Goal: Information Seeking & Learning: Learn about a topic

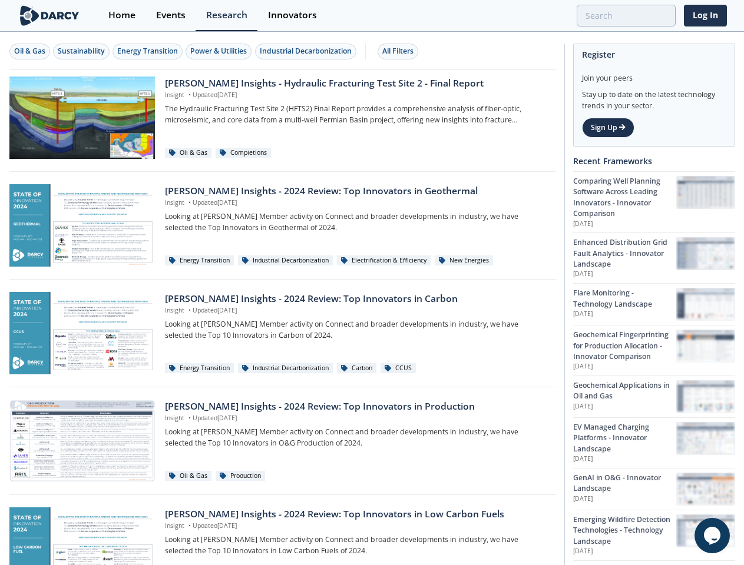
click at [30, 51] on div "Oil & Gas" at bounding box center [29, 51] width 31 height 11
click at [82, 51] on div "Sustainability" at bounding box center [81, 51] width 47 height 11
click at [148, 51] on div "Energy Transition" at bounding box center [147, 51] width 61 height 11
click at [220, 51] on div "Power & Utilities" at bounding box center [218, 51] width 57 height 11
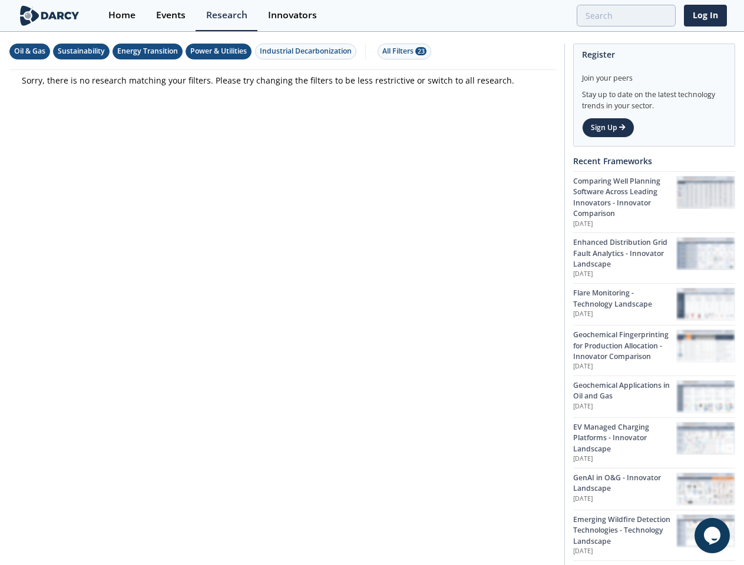
click at [307, 51] on div "Industrial Decarbonization" at bounding box center [306, 51] width 92 height 11
